Goal: Task Accomplishment & Management: Use online tool/utility

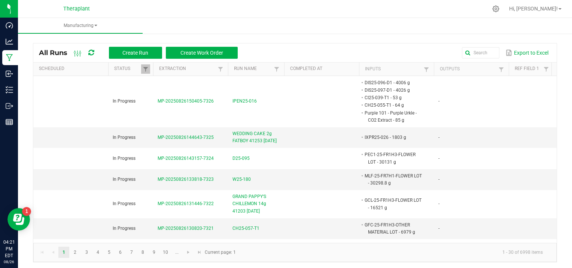
scroll to position [225, 0]
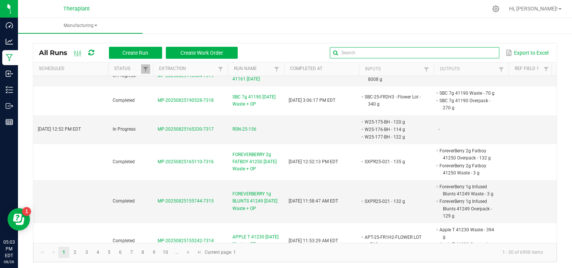
click at [469, 53] on input "text" at bounding box center [414, 52] width 169 height 11
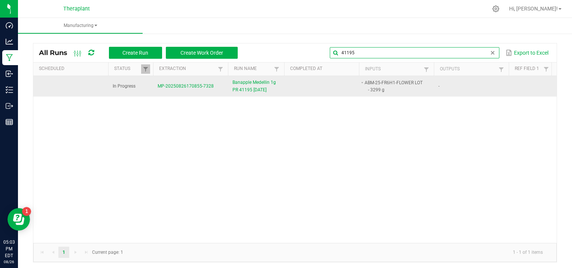
type input "41195"
click at [174, 87] on span "MP-20250826170855-7328" at bounding box center [186, 85] width 56 height 5
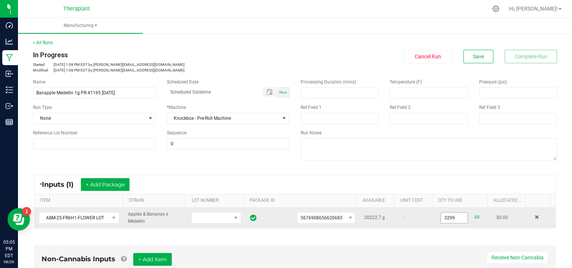
click at [457, 216] on input "3299" at bounding box center [454, 218] width 27 height 10
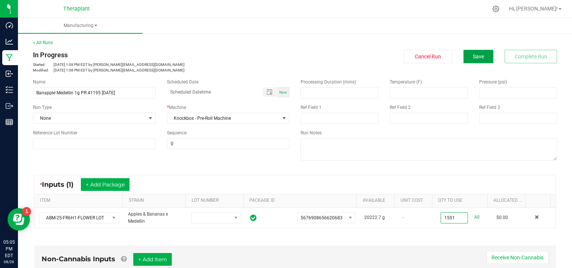
type input "1551.0000 g"
click at [473, 57] on span "Save" at bounding box center [478, 57] width 11 height 6
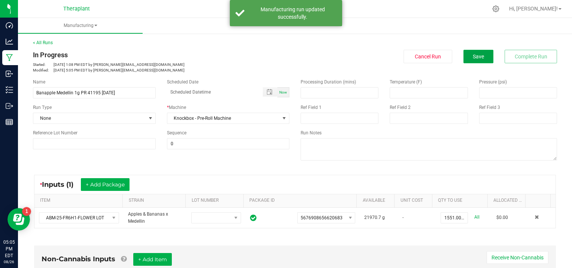
click at [473, 57] on span "Save" at bounding box center [478, 57] width 11 height 6
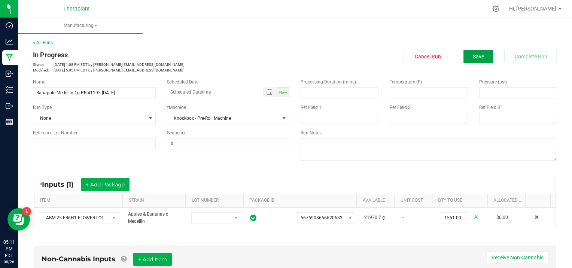
click at [479, 59] on button "Save" at bounding box center [478, 56] width 30 height 13
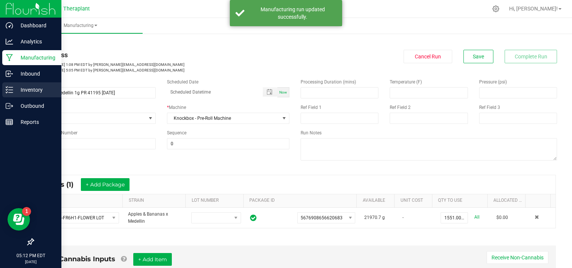
click at [40, 88] on p "Inventory" at bounding box center [35, 89] width 45 height 9
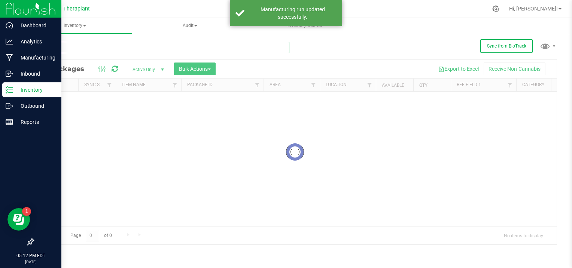
click at [68, 48] on input "text" at bounding box center [161, 47] width 256 height 11
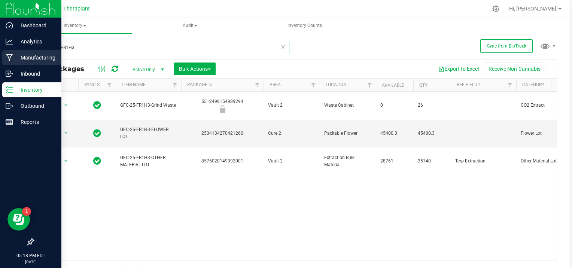
type input "GFC-25-FR1H3"
click at [28, 53] on p "Manufacturing" at bounding box center [35, 57] width 45 height 9
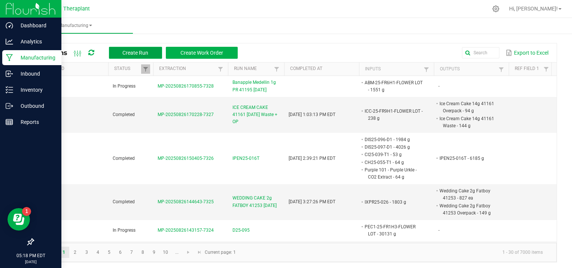
click at [136, 52] on span "Create Run" at bounding box center [135, 53] width 26 height 6
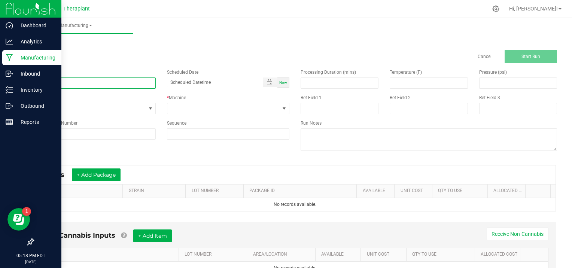
click at [65, 84] on input at bounding box center [94, 82] width 123 height 11
type input "SBC PR PARTY PACK 41207 [DATE]"
click at [149, 107] on span at bounding box center [150, 109] width 6 height 6
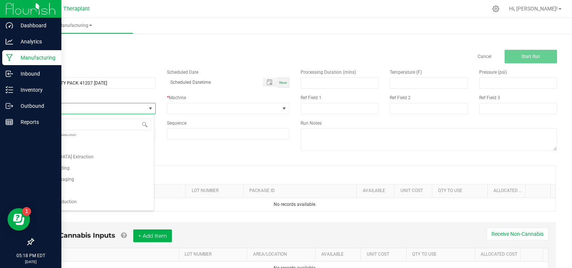
scroll to position [48, 0]
click at [101, 193] on li "Pre-Roll Production" at bounding box center [93, 192] width 120 height 11
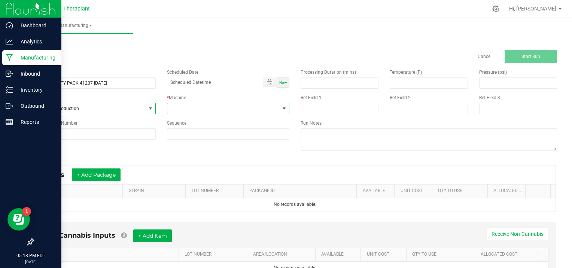
click at [281, 106] on span at bounding box center [284, 109] width 6 height 6
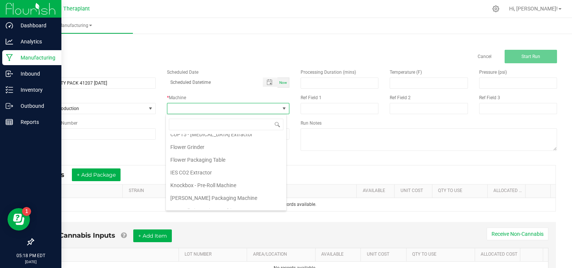
scroll to position [38, 0]
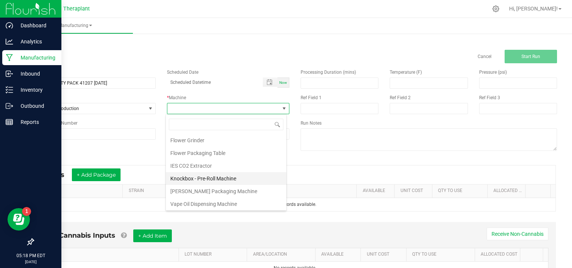
click at [214, 175] on li "Knockbox - Pre-Roll Machine" at bounding box center [226, 178] width 120 height 13
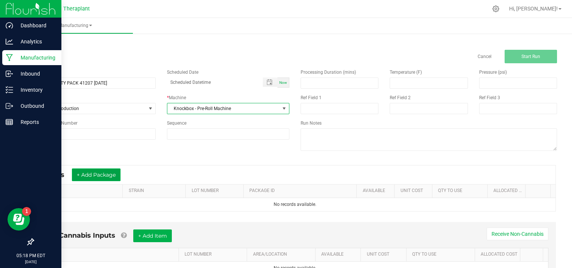
click at [100, 173] on button "+ Add Package" at bounding box center [96, 174] width 49 height 13
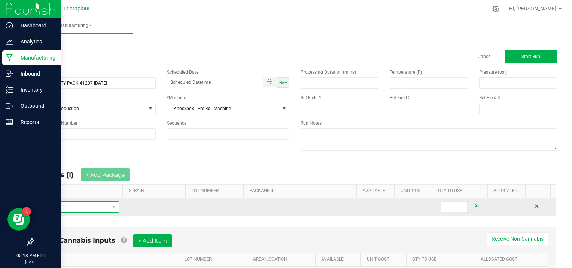
click at [63, 205] on span "NO DATA FOUND" at bounding box center [74, 207] width 70 height 10
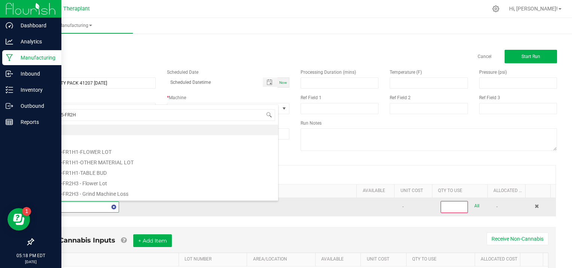
type input "SBC-25-FR2H3"
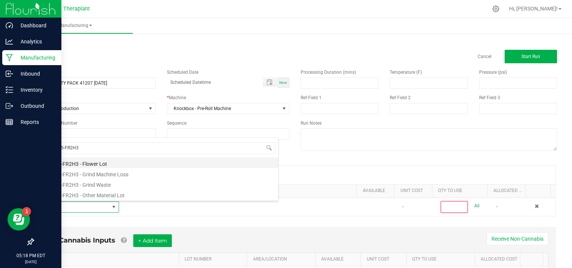
click at [95, 160] on li "SBC-25-FR2H3 - Flower Lot" at bounding box center [158, 163] width 239 height 10
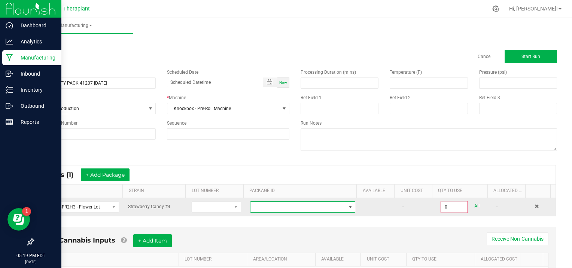
click at [347, 205] on span at bounding box center [350, 207] width 6 height 6
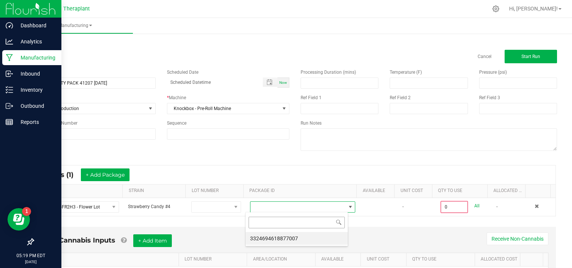
scroll to position [11, 103]
click at [318, 238] on li "3324694618877007" at bounding box center [296, 238] width 102 height 13
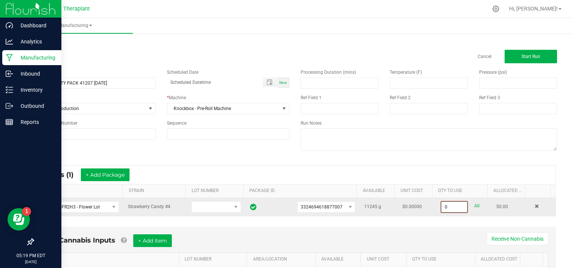
click at [454, 207] on input "0" at bounding box center [454, 207] width 26 height 10
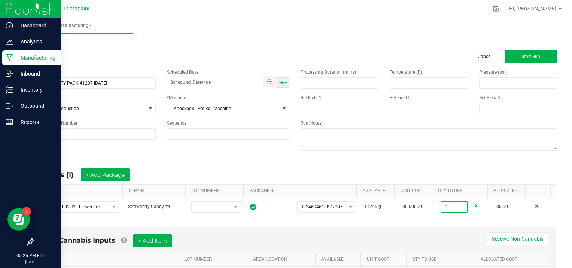
type input "0.0000 g"
click at [477, 55] on link "Cancel" at bounding box center [484, 57] width 14 height 6
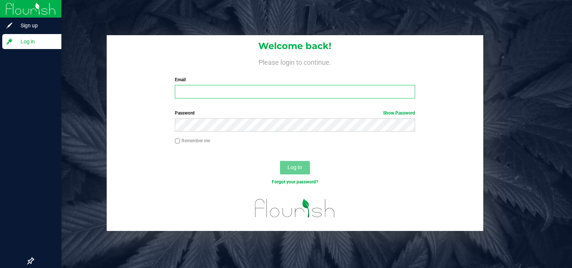
type input "[PERSON_NAME][EMAIL_ADDRESS][DOMAIN_NAME]"
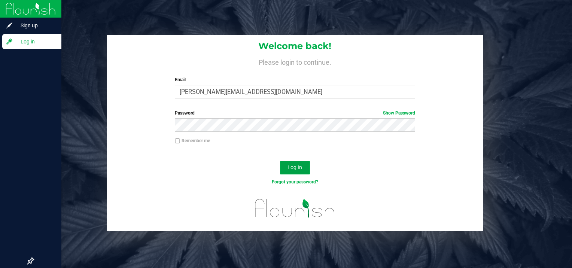
click at [292, 169] on span "Log In" at bounding box center [294, 167] width 15 height 6
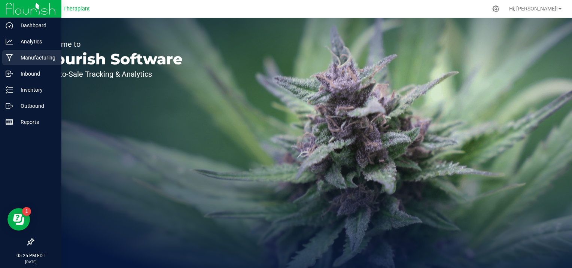
click at [43, 56] on p "Manufacturing" at bounding box center [35, 57] width 45 height 9
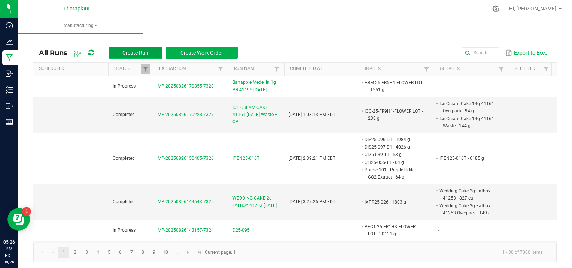
click at [125, 50] on span "Create Run" at bounding box center [135, 53] width 26 height 6
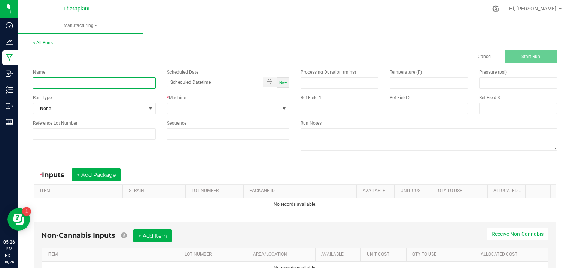
click at [57, 81] on input at bounding box center [94, 82] width 123 height 11
type input "SBC VAPE 41254 08/37/25"
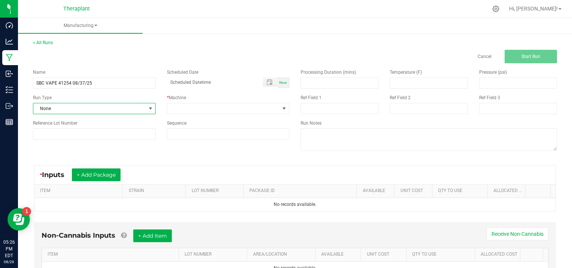
click at [148, 106] on span at bounding box center [150, 109] width 6 height 6
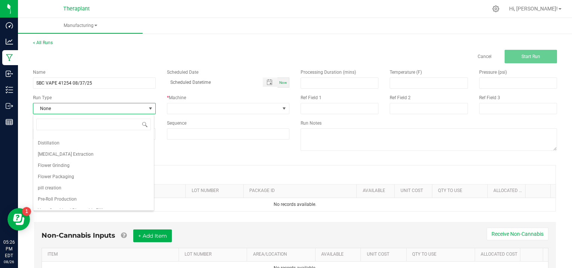
scroll to position [48, 0]
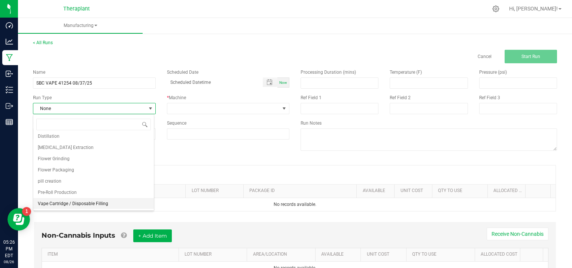
click at [94, 204] on span "Vape Cartridge / Disposable Filling" at bounding box center [73, 203] width 70 height 7
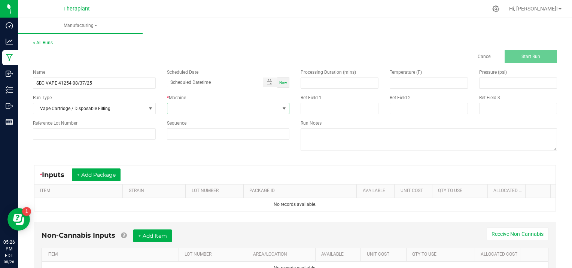
click at [282, 107] on span at bounding box center [284, 109] width 6 height 6
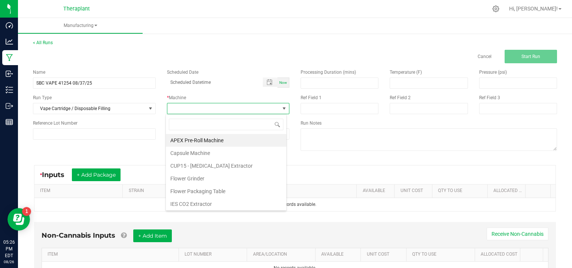
scroll to position [38, 0]
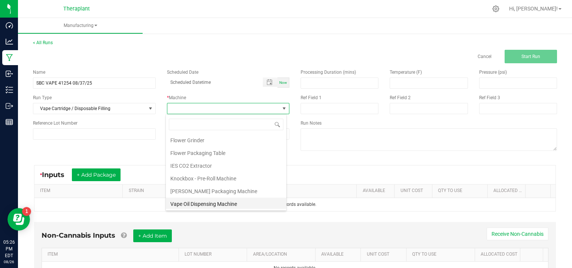
click at [254, 205] on li "Vape Oil Dispensing Machine" at bounding box center [226, 204] width 120 height 13
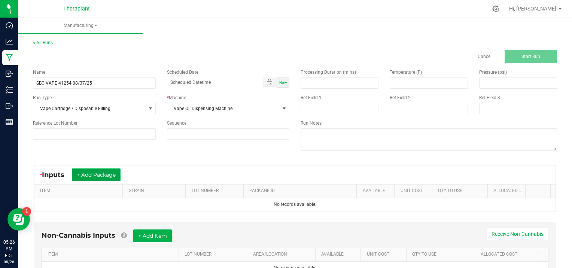
click at [90, 171] on button "+ Add Package" at bounding box center [96, 174] width 49 height 13
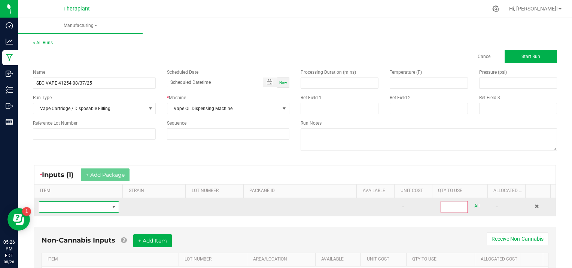
click at [76, 207] on span "NO DATA FOUND" at bounding box center [74, 207] width 70 height 10
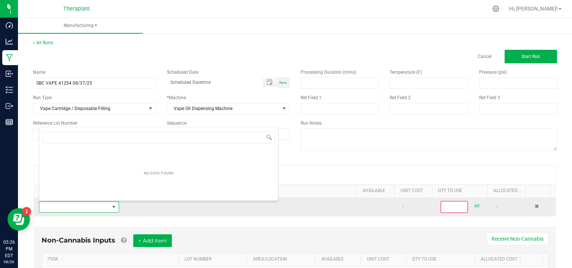
scroll to position [11, 77]
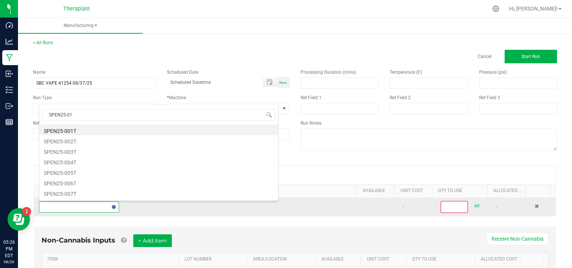
type input "SPEN25-017"
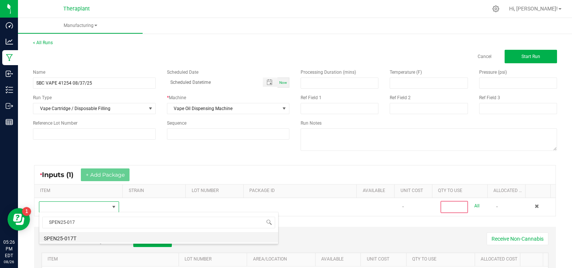
click at [93, 239] on li "SPEN25-017T" at bounding box center [158, 237] width 239 height 10
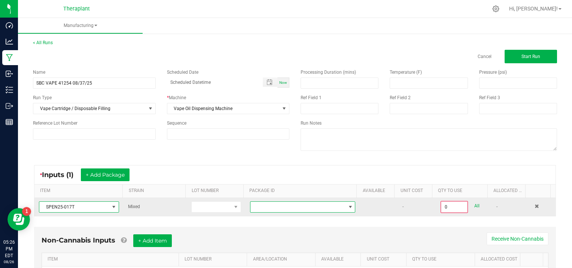
click at [347, 204] on span at bounding box center [350, 207] width 6 height 6
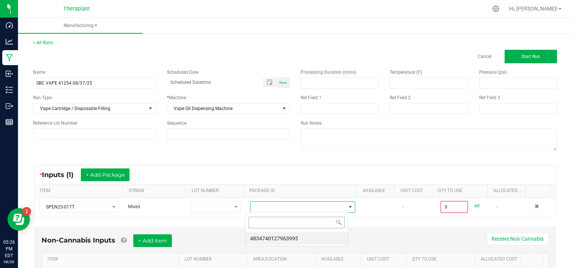
scroll to position [11, 103]
click at [303, 239] on li "4834740127963995" at bounding box center [296, 238] width 102 height 13
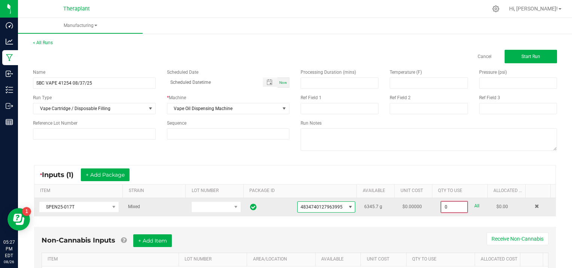
click at [456, 205] on input "0" at bounding box center [454, 207] width 26 height 10
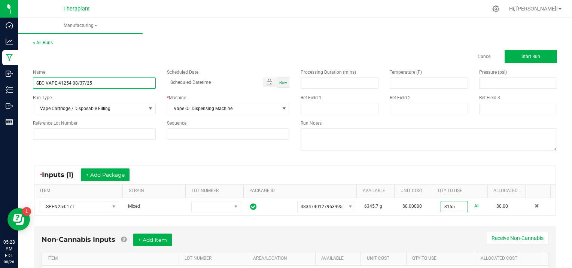
type input "3155.0000 g"
click at [83, 81] on input "SBC VAPE 41254 08/37/25" at bounding box center [94, 82] width 123 height 11
click at [87, 82] on input "SBC VAPE 41254 08/27//25" at bounding box center [94, 82] width 123 height 11
type input "SBC VAPE 41254 [DATE]"
click at [529, 55] on span "Start Run" at bounding box center [530, 56] width 19 height 5
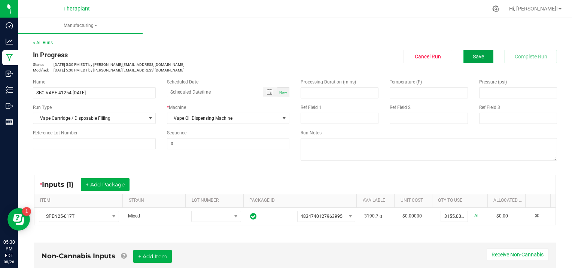
click at [481, 59] on button "Save" at bounding box center [478, 56] width 30 height 13
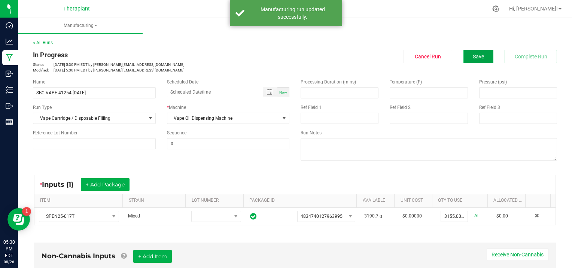
click at [480, 58] on button "Save" at bounding box center [478, 56] width 30 height 13
click at [36, 42] on link "< All Runs" at bounding box center [43, 42] width 20 height 5
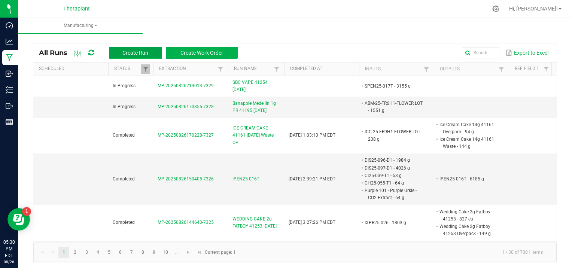
click at [151, 51] on button "Create Run" at bounding box center [135, 53] width 53 height 12
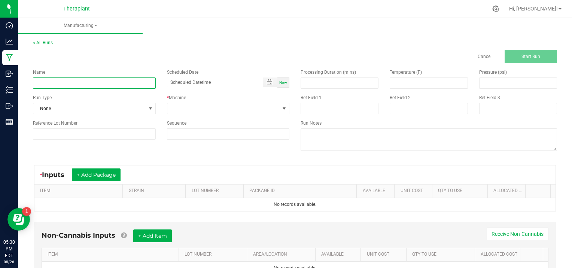
click at [58, 82] on input at bounding box center [94, 82] width 123 height 11
type input "SBC VAPE 41255 [DATE]"
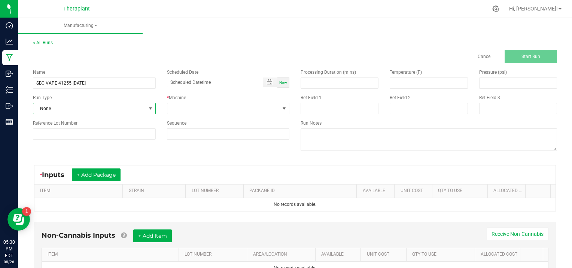
click at [149, 107] on span at bounding box center [150, 109] width 6 height 6
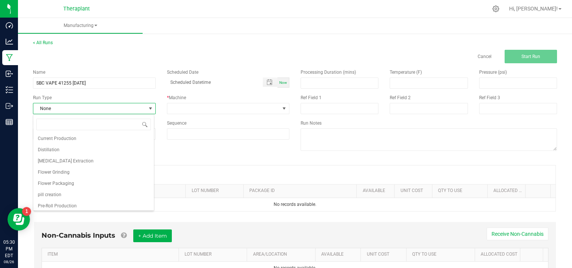
scroll to position [48, 0]
click at [81, 206] on span "Vape Cartridge / Disposable Filling" at bounding box center [73, 203] width 70 height 7
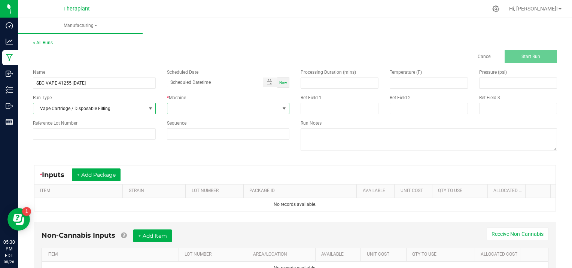
click at [281, 108] on span at bounding box center [284, 109] width 6 height 6
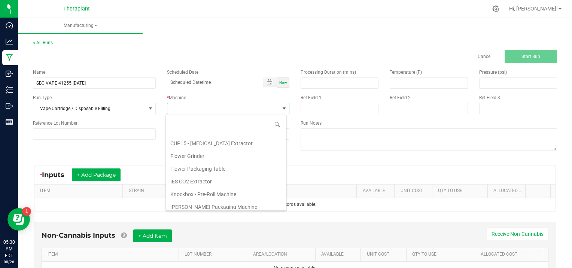
scroll to position [38, 0]
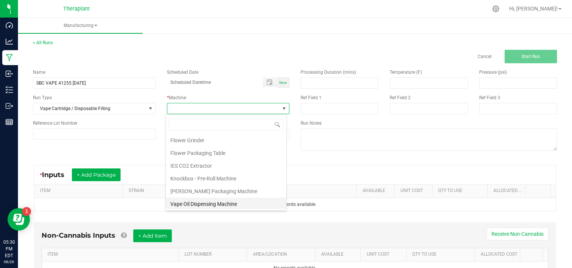
click at [196, 204] on li "Vape Oil Dispensing Machine" at bounding box center [226, 204] width 120 height 13
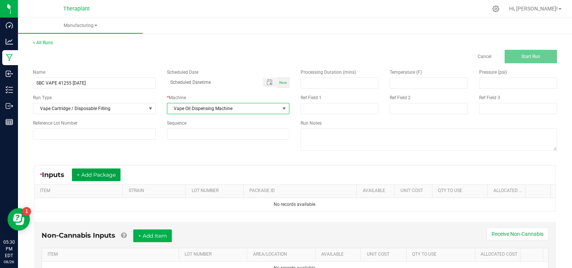
click at [92, 175] on button "+ Add Package" at bounding box center [96, 174] width 49 height 13
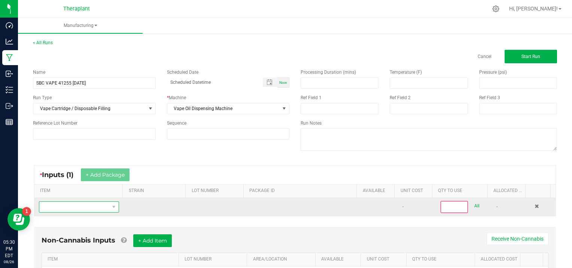
click at [57, 207] on span "NO DATA FOUND" at bounding box center [74, 207] width 70 height 10
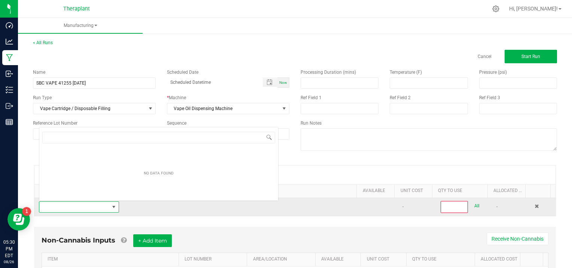
scroll to position [11, 77]
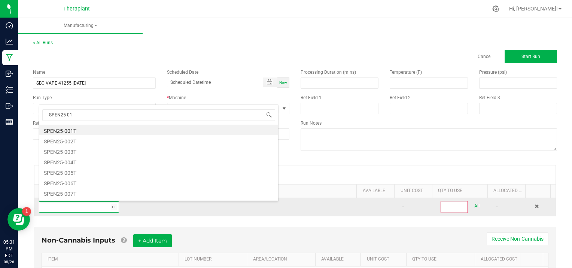
type input "SPEN25-017"
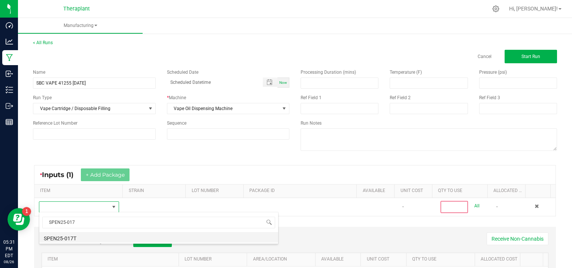
click at [85, 238] on li "SPEN25-017T" at bounding box center [158, 237] width 239 height 10
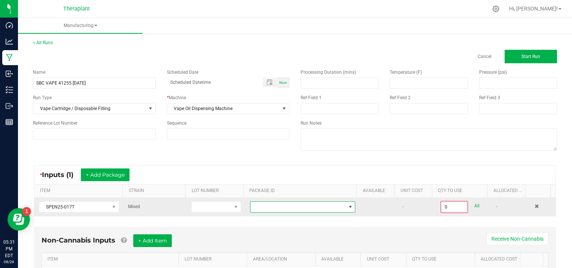
click at [347, 206] on span at bounding box center [350, 207] width 6 height 6
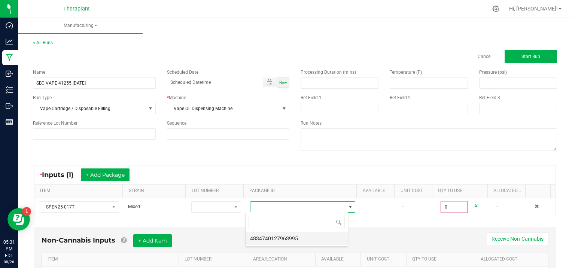
scroll to position [11, 103]
click at [314, 240] on li "4834740127963995" at bounding box center [296, 238] width 102 height 13
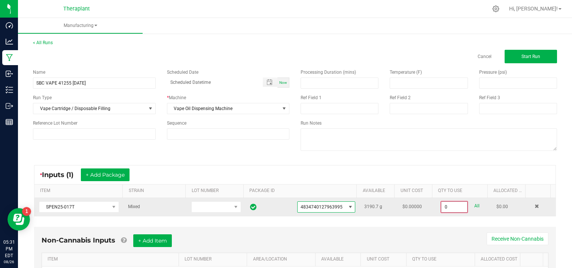
click at [454, 204] on input "0" at bounding box center [454, 207] width 26 height 10
click at [474, 206] on link "All" at bounding box center [476, 206] width 5 height 10
type input "3190.7000 g"
click at [531, 55] on span "Start Run" at bounding box center [530, 56] width 19 height 5
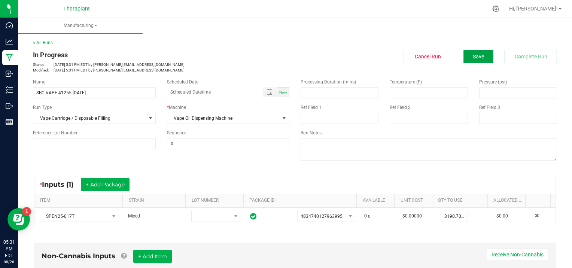
click at [478, 56] on button "Save" at bounding box center [478, 56] width 30 height 13
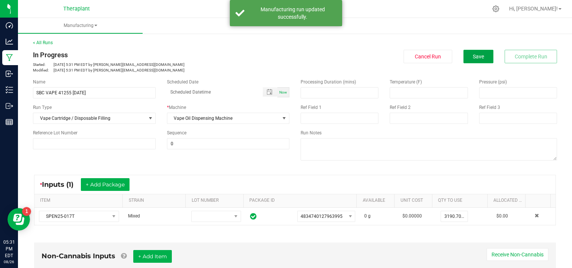
click at [478, 56] on button "Save" at bounding box center [478, 56] width 30 height 13
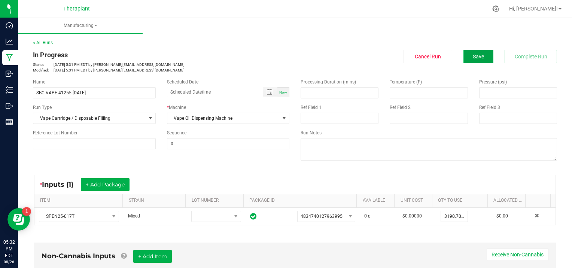
click at [477, 56] on span "Save" at bounding box center [478, 57] width 11 height 6
click at [43, 42] on link "< All Runs" at bounding box center [43, 42] width 20 height 5
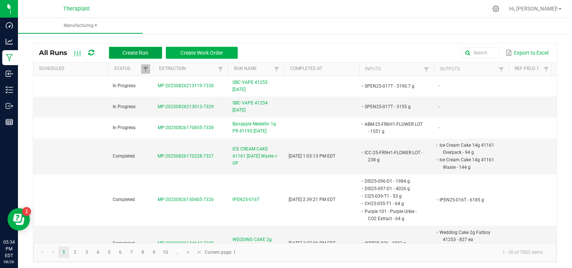
click at [128, 52] on span "Create Run" at bounding box center [135, 53] width 26 height 6
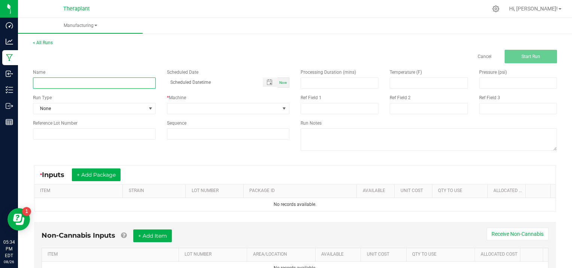
click at [52, 81] on input at bounding box center [94, 82] width 123 height 11
type input "ICE CREAM CAKE PARTY PACK 41162 [DATE]"
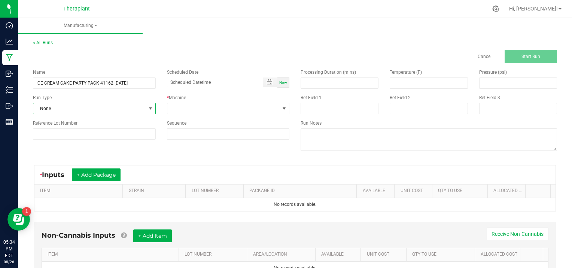
click at [149, 106] on span at bounding box center [150, 109] width 6 height 6
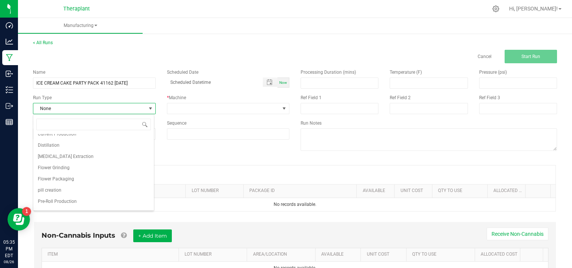
scroll to position [42, 0]
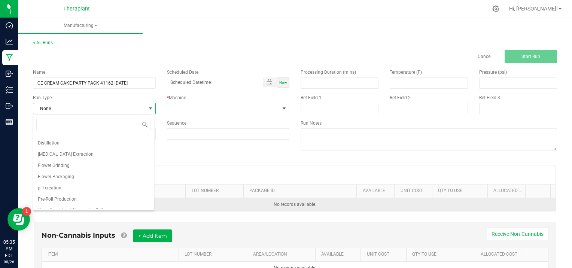
click at [96, 199] on li "Pre-Roll Production" at bounding box center [93, 198] width 120 height 11
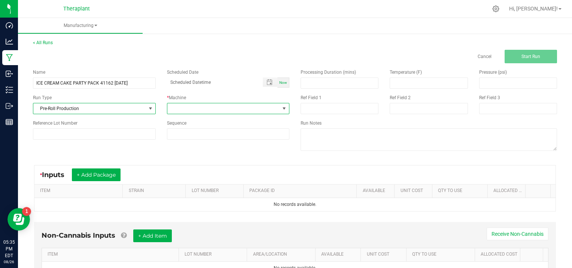
click at [281, 108] on span at bounding box center [284, 109] width 6 height 6
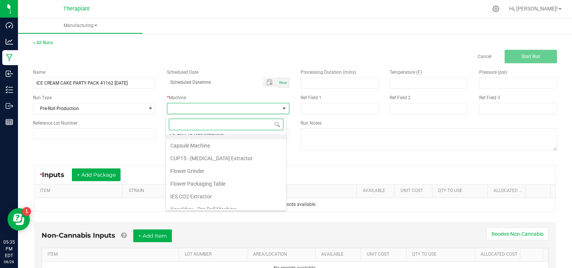
scroll to position [31, 0]
click at [234, 186] on li "Knockbox - Pre-Roll Machine" at bounding box center [226, 185] width 120 height 13
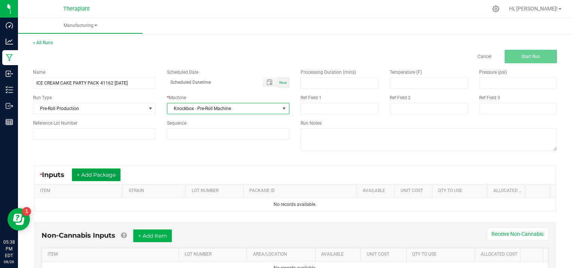
click at [94, 176] on button "+ Add Package" at bounding box center [96, 174] width 49 height 13
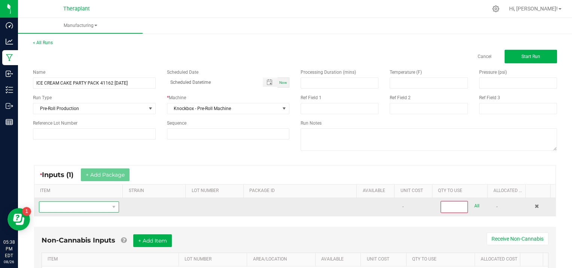
click at [72, 208] on span "NO DATA FOUND" at bounding box center [74, 207] width 70 height 10
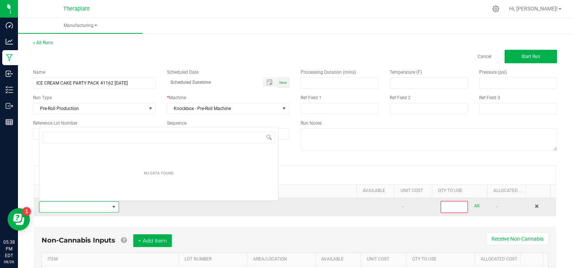
scroll to position [11, 77]
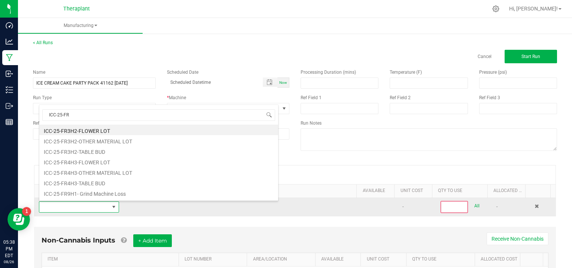
type input "ICC-25-FR9"
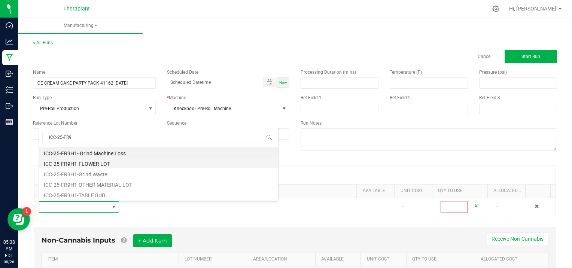
click at [93, 162] on li "ICC-25-FR9H1-FLOWER LOT" at bounding box center [158, 163] width 239 height 10
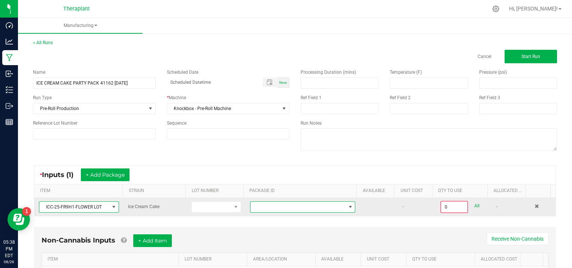
click at [347, 206] on span at bounding box center [350, 207] width 6 height 6
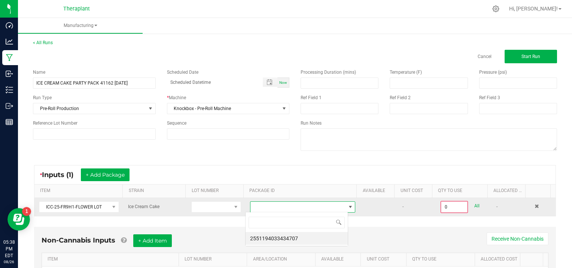
scroll to position [11, 103]
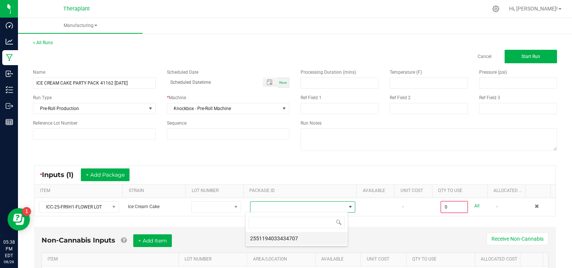
click at [324, 237] on li "2551194033434707" at bounding box center [296, 238] width 102 height 13
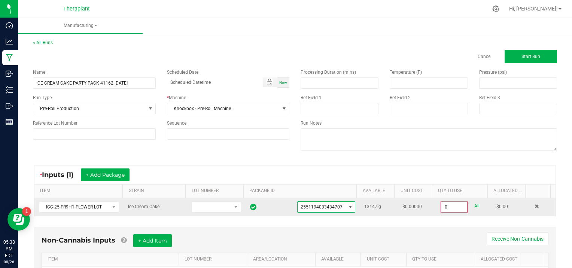
click at [454, 205] on input "0" at bounding box center [454, 207] width 26 height 10
click at [474, 204] on link "All" at bounding box center [476, 206] width 5 height 10
type input "13147.0000 g"
click at [519, 52] on button "Start Run" at bounding box center [530, 56] width 52 height 13
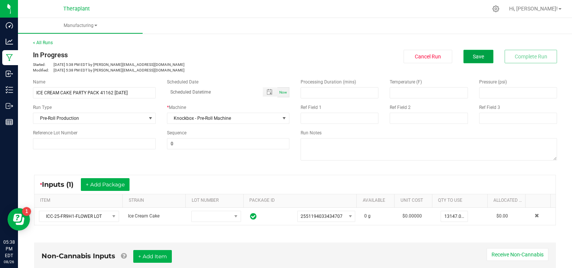
click at [472, 51] on button "Save" at bounding box center [478, 56] width 30 height 13
click at [470, 59] on button "Save" at bounding box center [478, 56] width 30 height 13
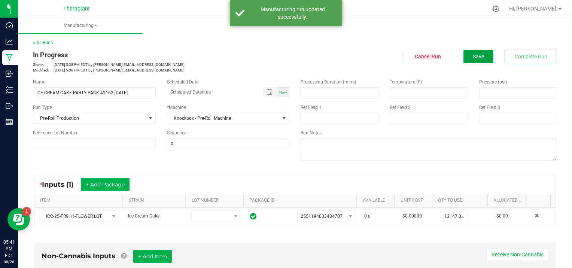
click at [477, 59] on button "Save" at bounding box center [478, 56] width 30 height 13
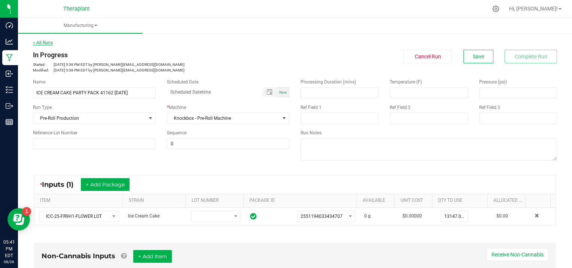
click at [39, 42] on link "< All Runs" at bounding box center [43, 42] width 20 height 5
